Goal: Communication & Community: Connect with others

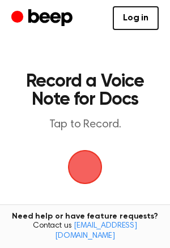
click at [87, 159] on span "button" at bounding box center [85, 167] width 41 height 41
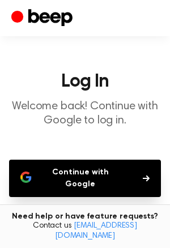
scroll to position [99, 0]
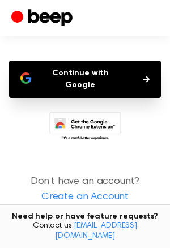
click at [94, 76] on button "Continue with Google" at bounding box center [85, 79] width 152 height 37
click at [88, 69] on button "Continue with Google" at bounding box center [85, 79] width 152 height 37
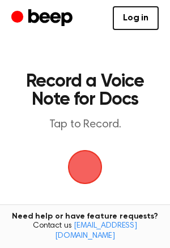
click at [87, 168] on span "button" at bounding box center [84, 167] width 53 height 53
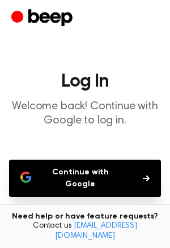
click at [72, 211] on icon at bounding box center [85, 226] width 72 height 31
click at [104, 175] on button "Continue with Google" at bounding box center [85, 178] width 152 height 37
click at [106, 174] on button "Continue with Google" at bounding box center [85, 178] width 152 height 37
